Goal: Task Accomplishment & Management: Complete application form

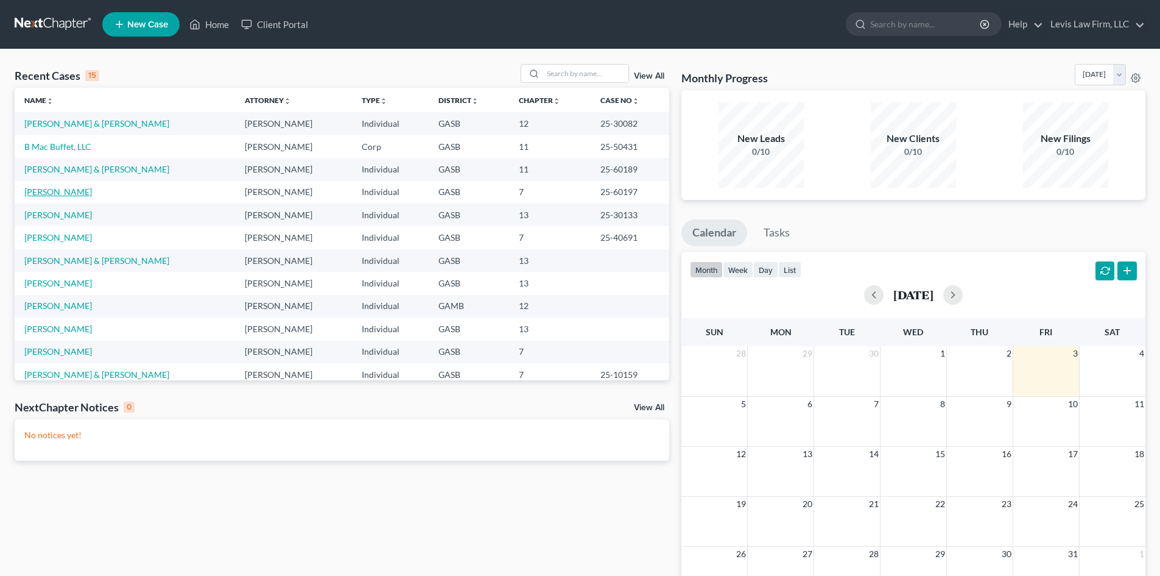
drag, startPoint x: 58, startPoint y: 192, endPoint x: 66, endPoint y: 192, distance: 7.9
click at [58, 192] on link "[PERSON_NAME]" at bounding box center [58, 191] width 68 height 10
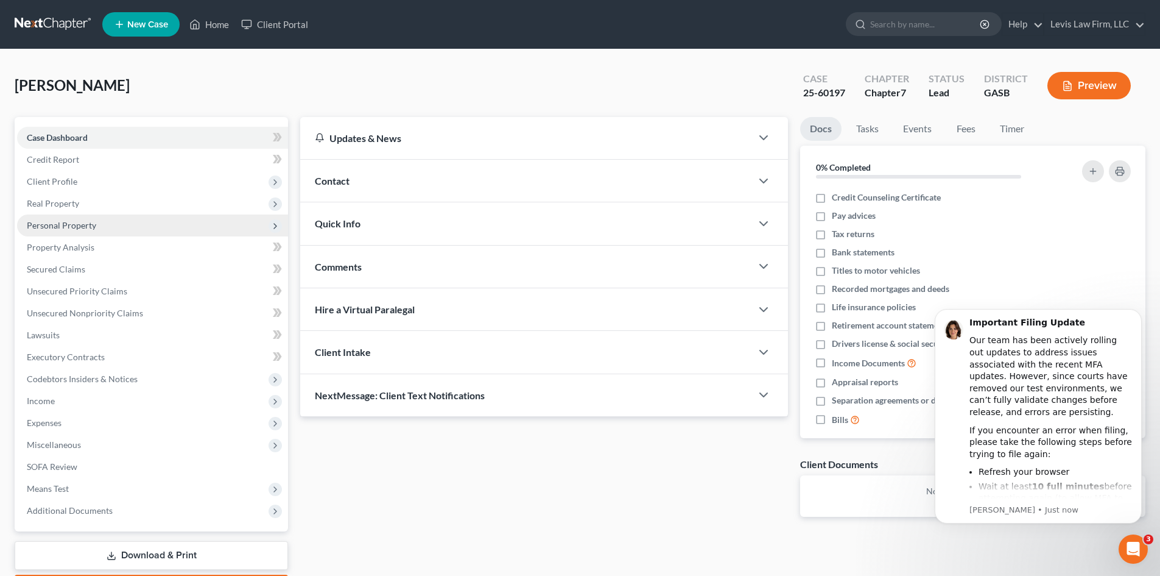
click at [43, 227] on span "Personal Property" at bounding box center [61, 225] width 69 height 10
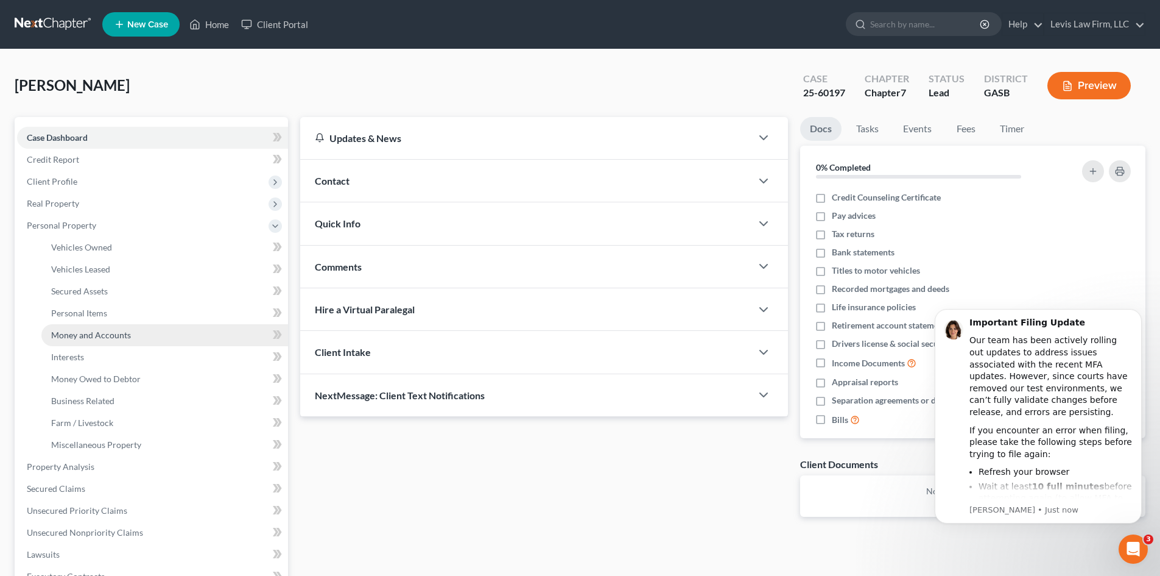
click at [92, 331] on span "Money and Accounts" at bounding box center [91, 334] width 80 height 10
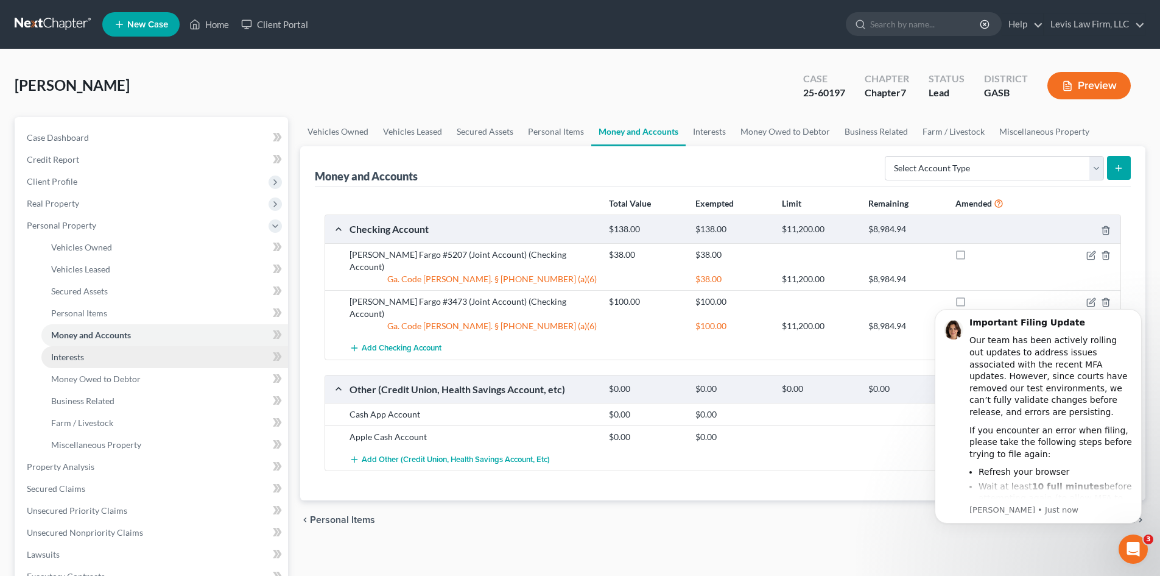
click at [68, 354] on span "Interests" at bounding box center [67, 356] width 33 height 10
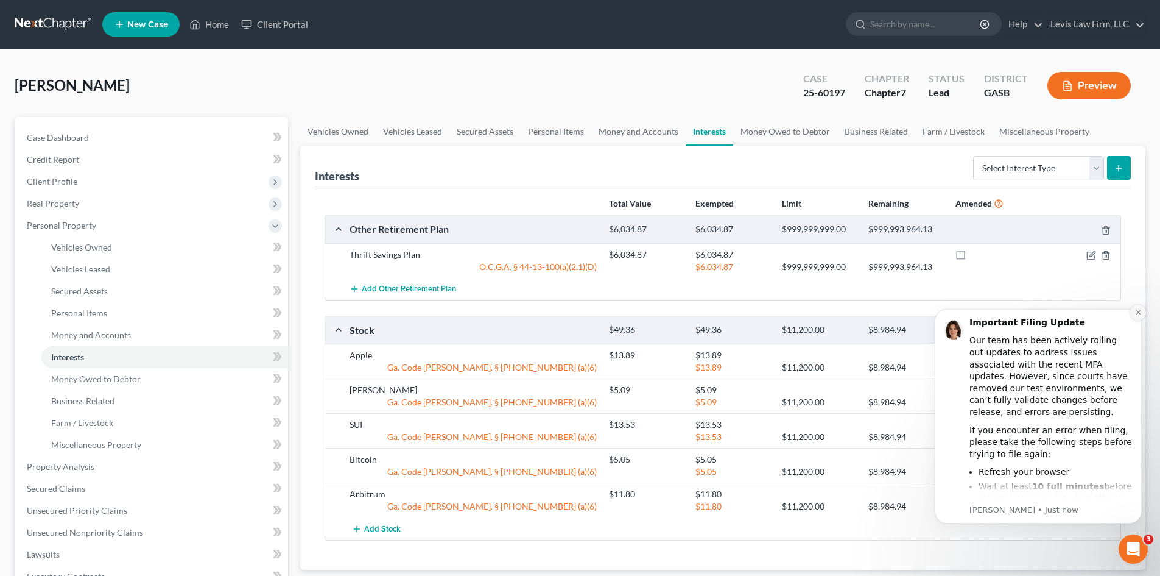
click at [1139, 311] on icon "Dismiss notification" at bounding box center [1138, 312] width 4 height 4
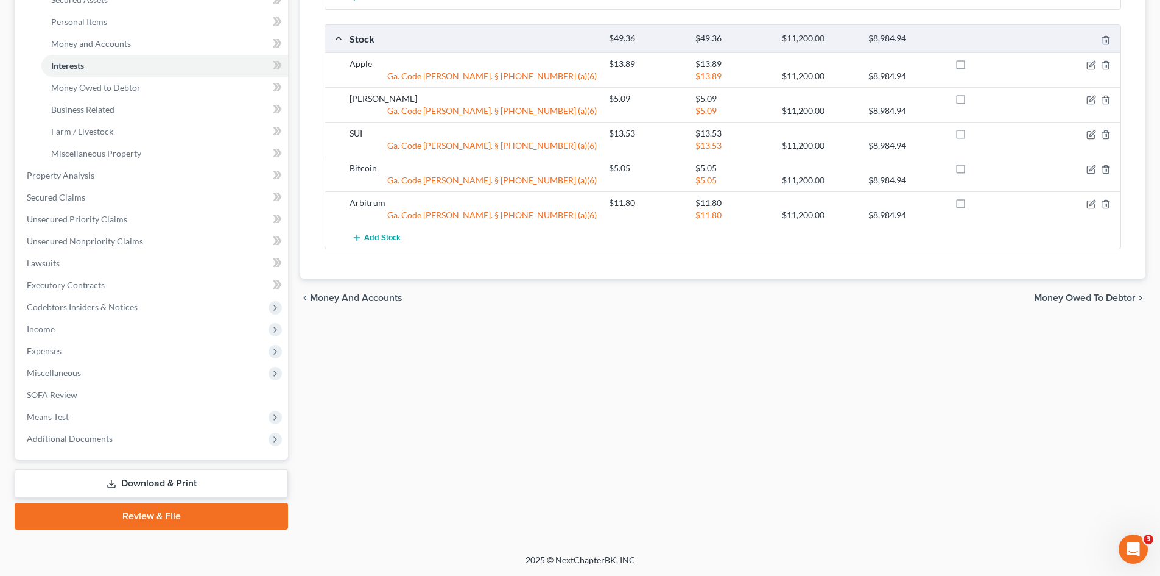
scroll to position [108, 0]
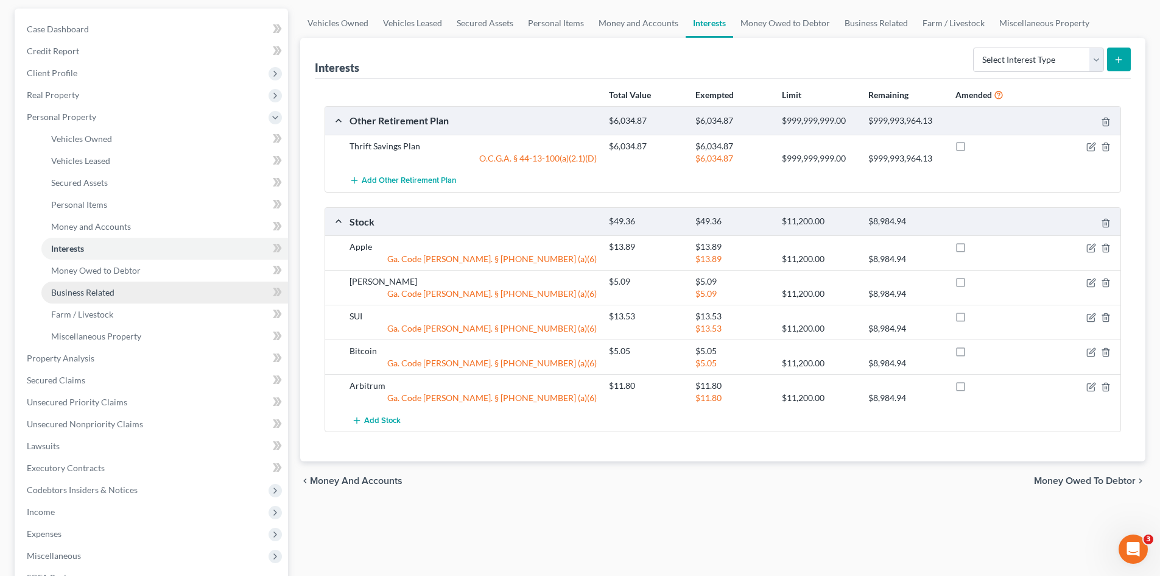
click at [74, 294] on span "Business Related" at bounding box center [82, 292] width 63 height 10
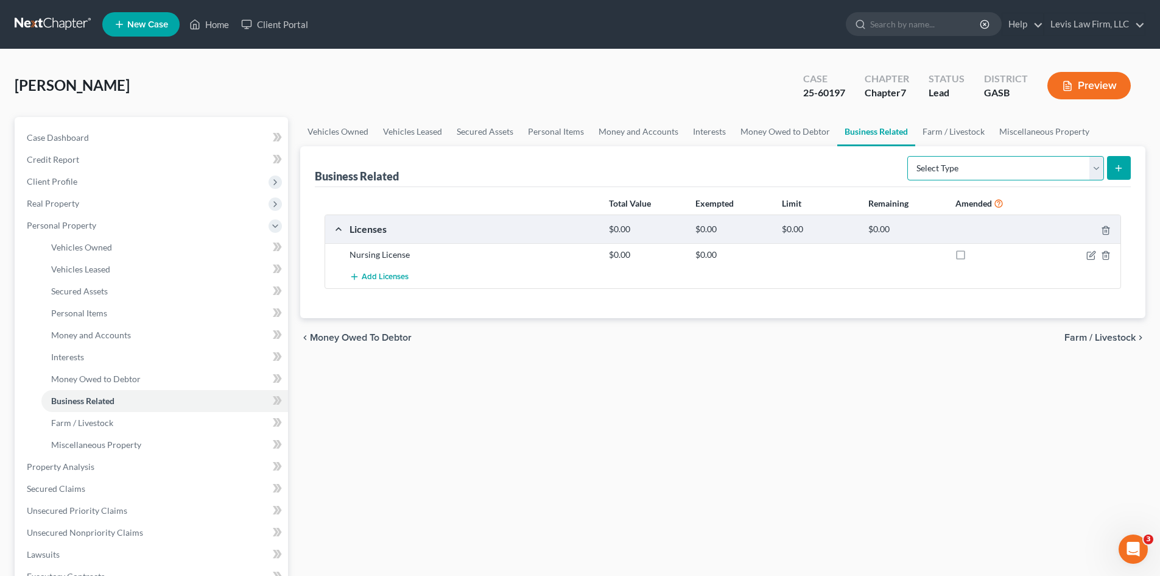
click at [1096, 167] on select "Select Type Customer Lists Franchises Inventory Licenses Machinery Office Equip…" at bounding box center [1005, 168] width 197 height 24
select select "other_business_related_property_not_listed"
click at [908, 156] on select "Select Type Customer Lists Franchises Inventory Licenses Machinery Office Equip…" at bounding box center [1005, 168] width 197 height 24
click at [1119, 163] on icon "submit" at bounding box center [1119, 168] width 10 height 10
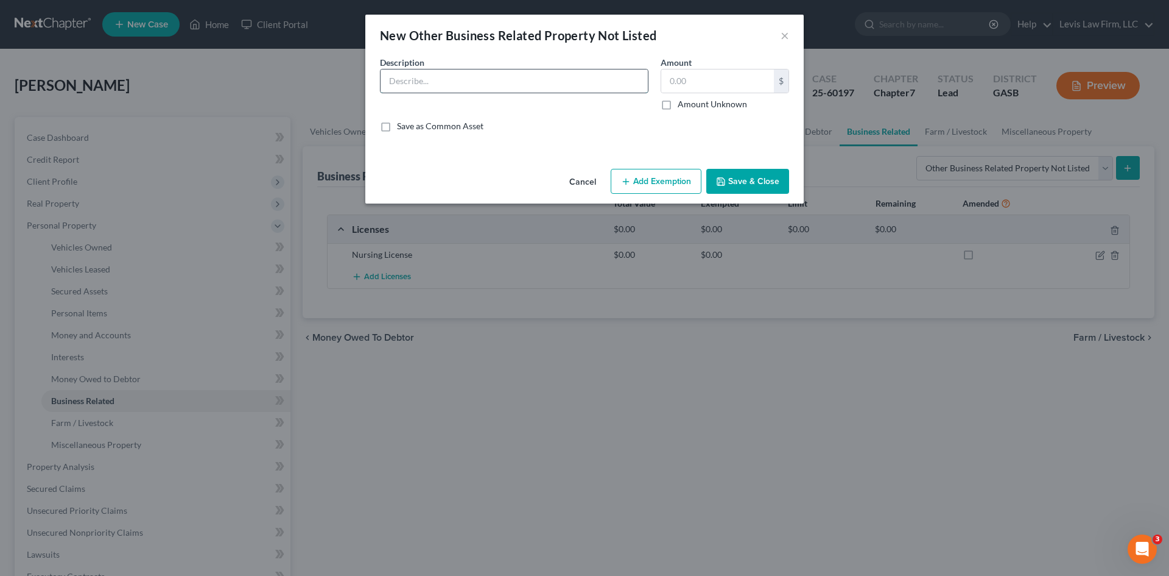
click at [424, 79] on input "text" at bounding box center [514, 80] width 267 height 23
click at [583, 180] on button "Cancel" at bounding box center [583, 182] width 46 height 24
